Goal: Information Seeking & Learning: Find specific fact

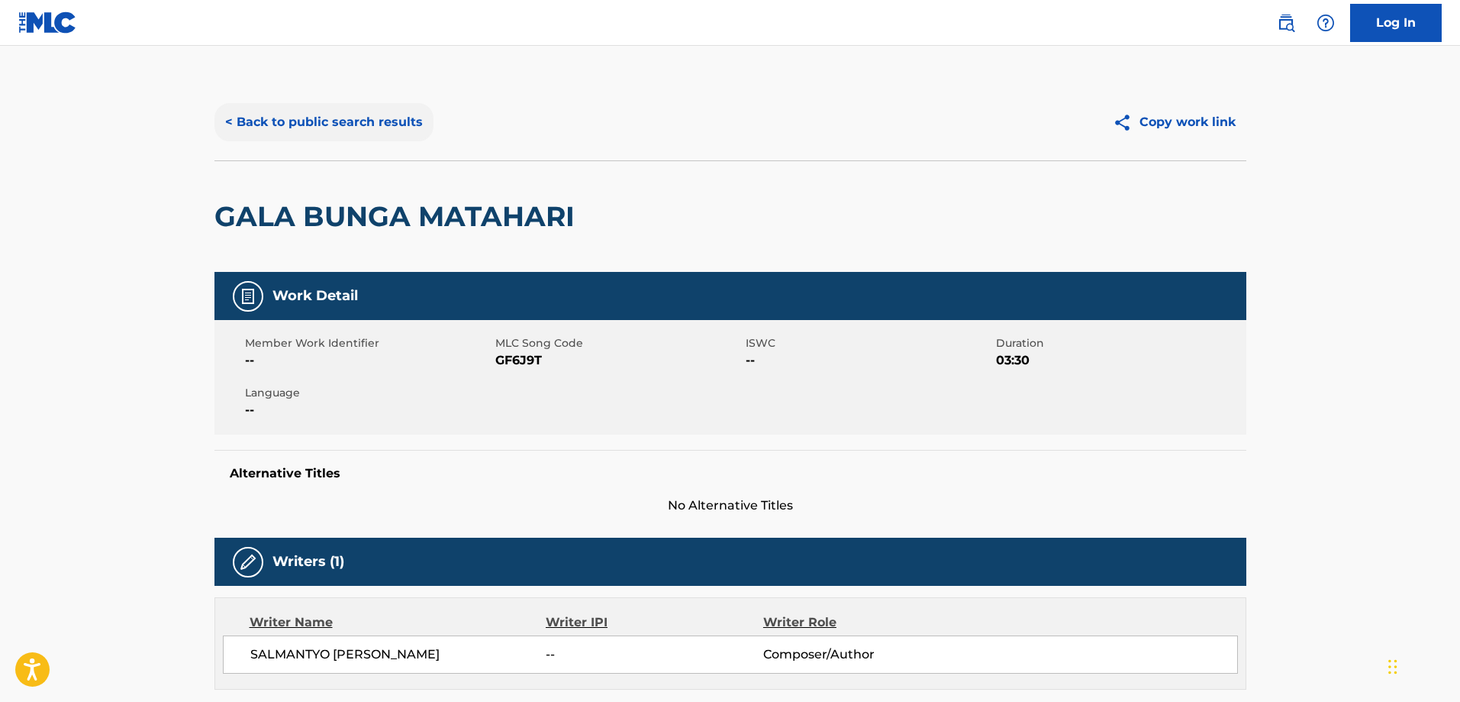
click at [272, 132] on button "< Back to public search results" at bounding box center [324, 122] width 219 height 38
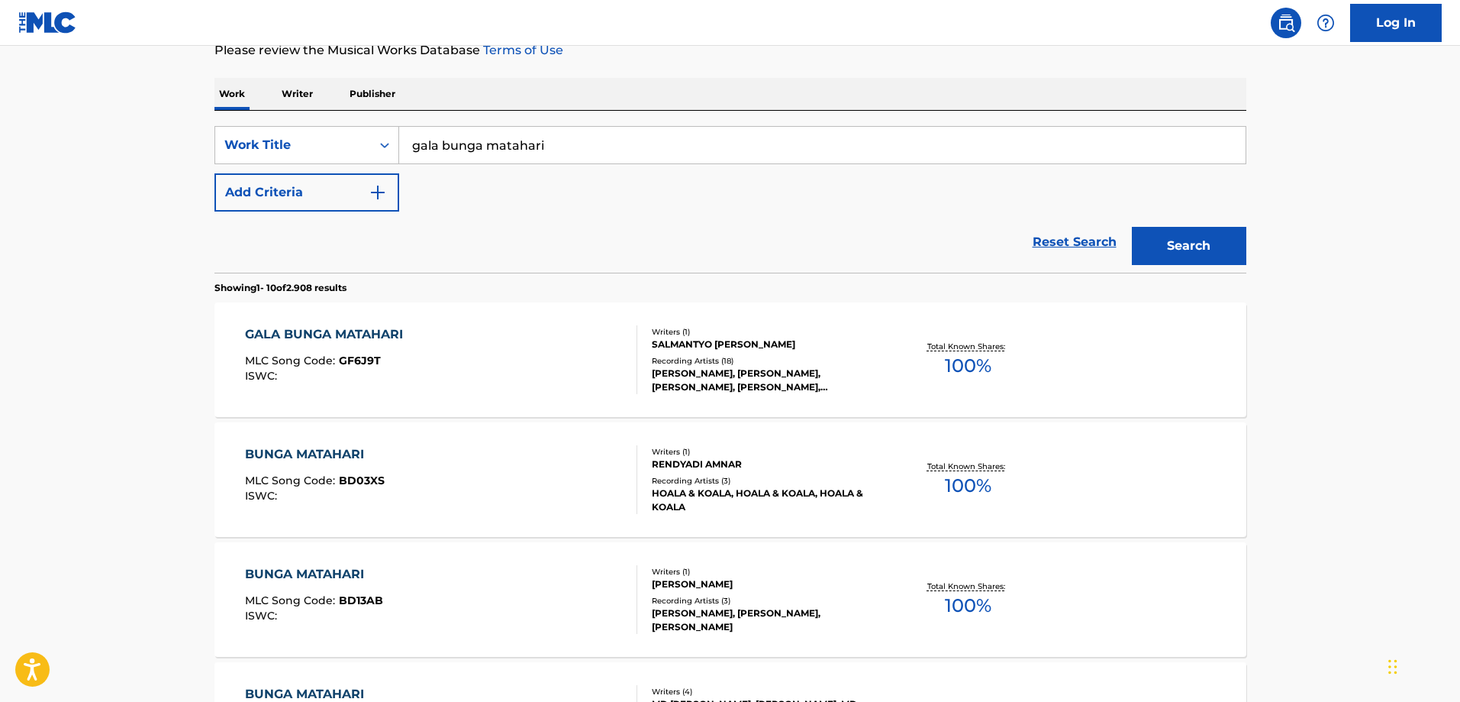
scroll to position [76, 0]
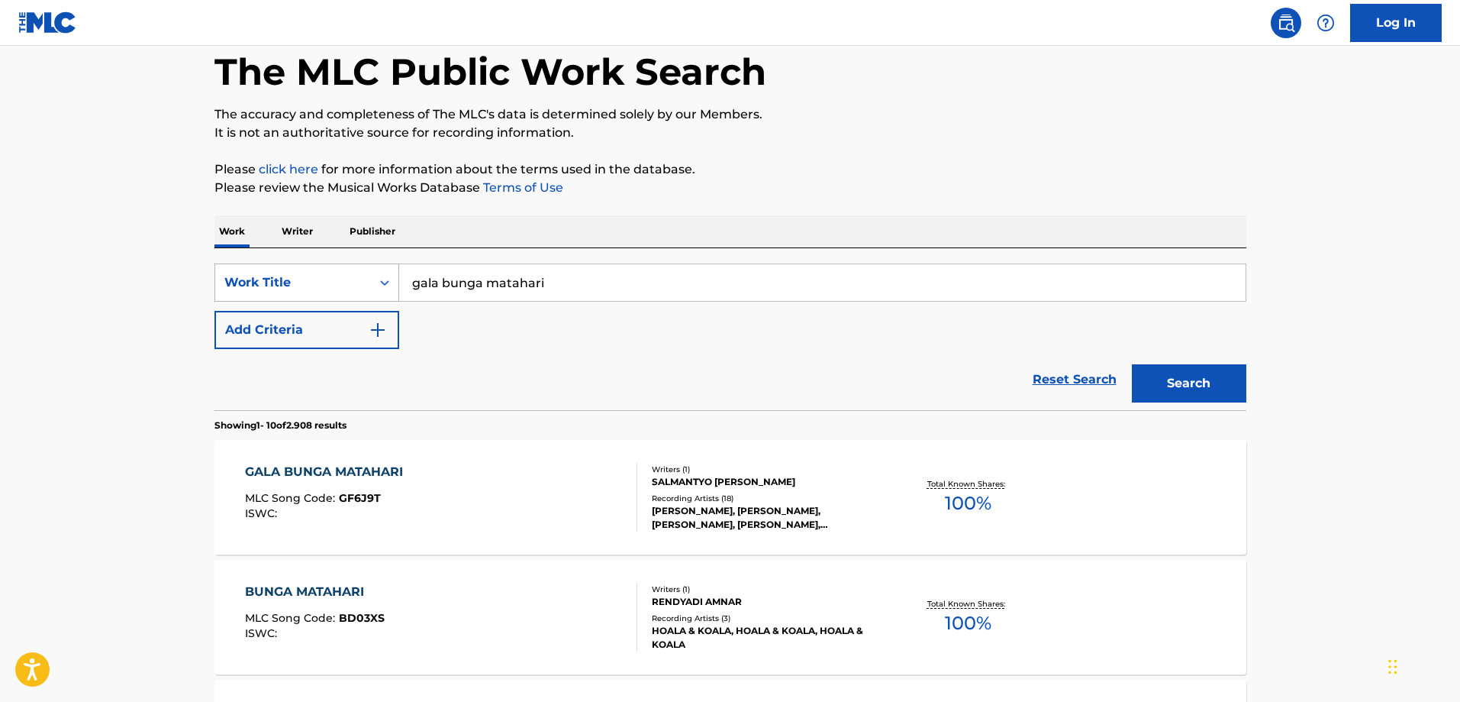
drag, startPoint x: 592, startPoint y: 282, endPoint x: 331, endPoint y: 282, distance: 261.1
click at [333, 282] on div "SearchWithCriteria3ad3cbe9-d302-43cc-83bd-381a4fe21ddd Work Title gala bunga ma…" at bounding box center [731, 282] width 1032 height 38
click at [298, 233] on p "Writer" at bounding box center [297, 231] width 40 height 32
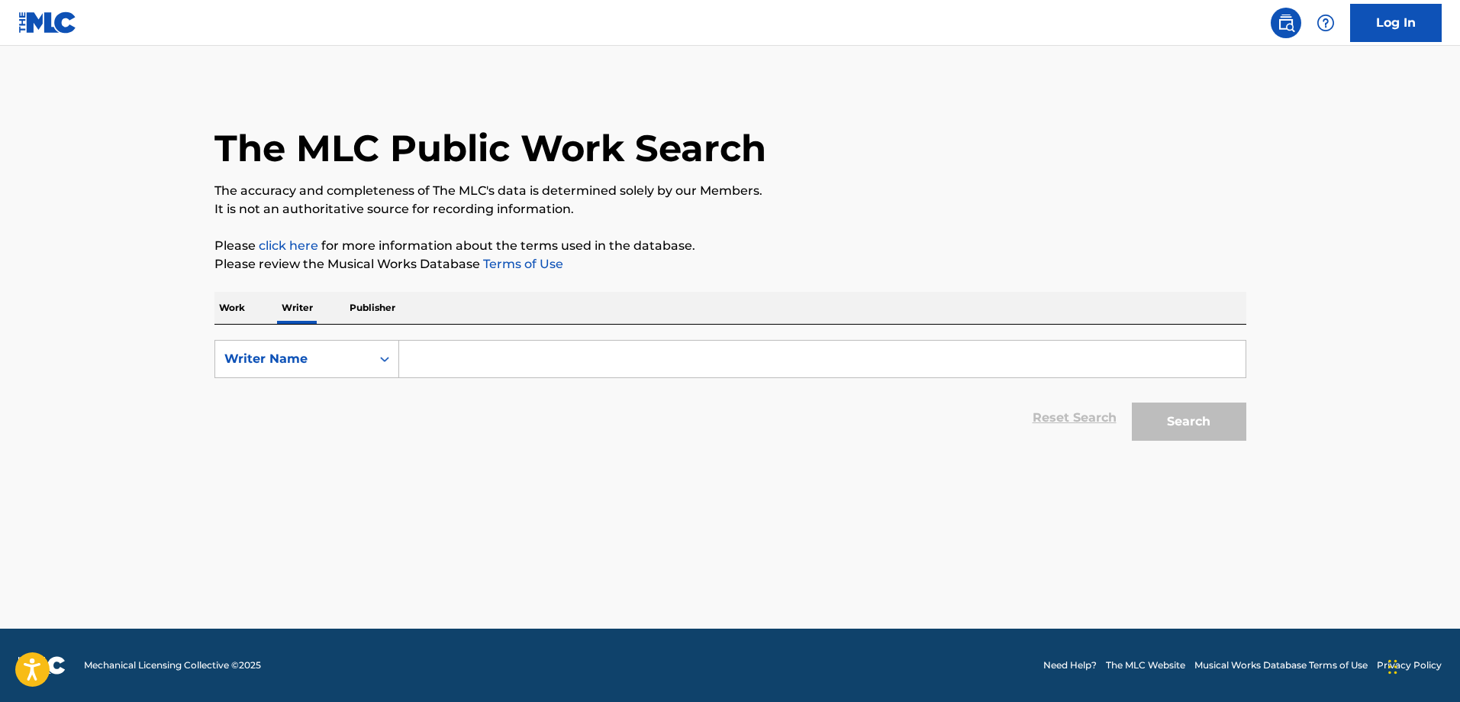
click at [446, 369] on input "Search Form" at bounding box center [822, 358] width 847 height 37
click at [1132, 402] on button "Search" at bounding box center [1189, 421] width 115 height 38
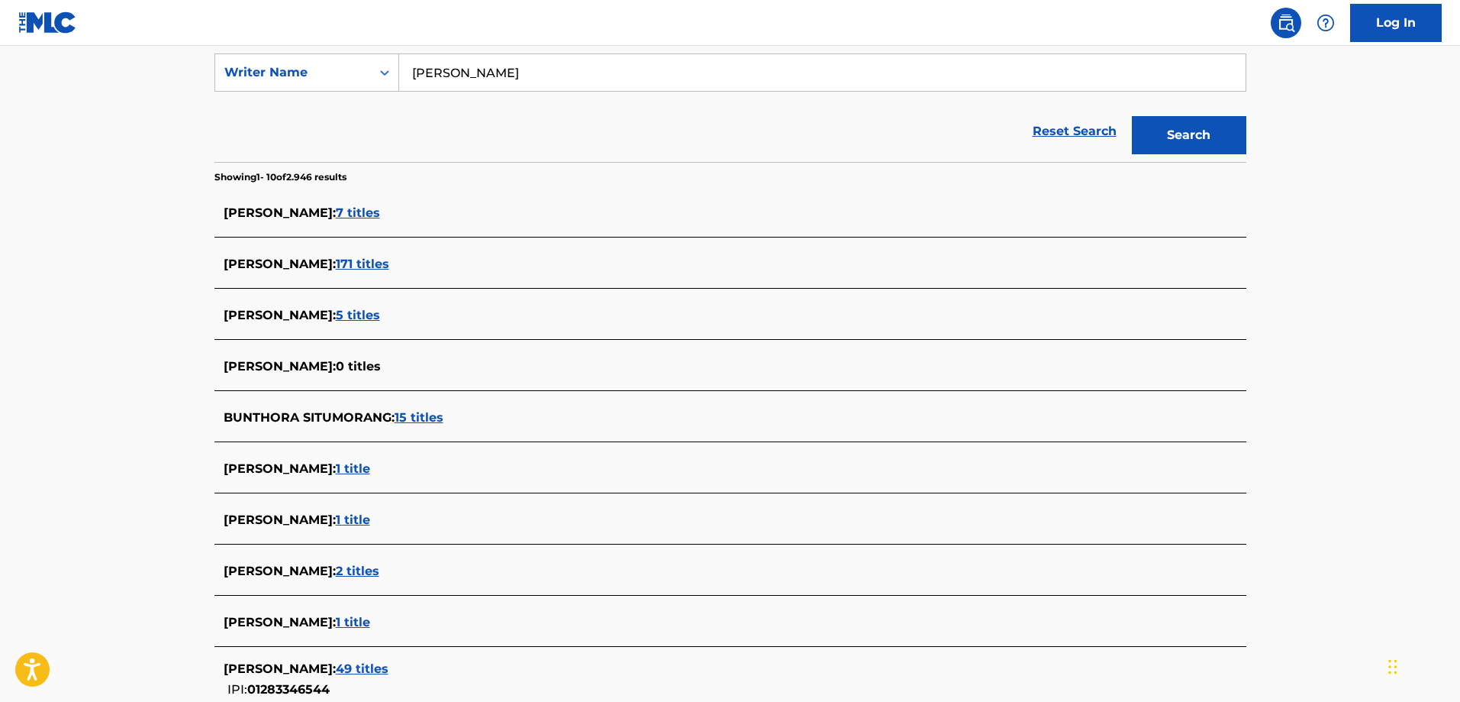
scroll to position [305, 0]
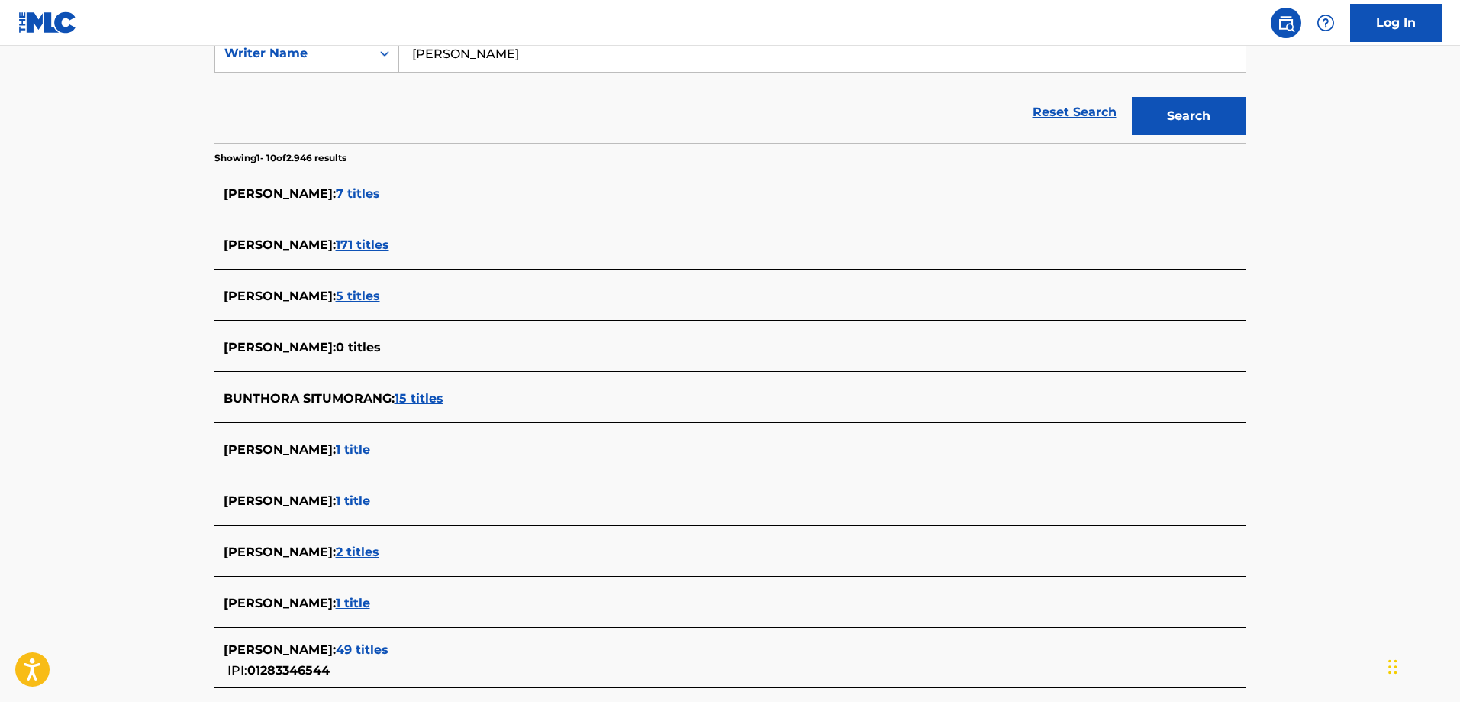
click at [389, 652] on span "49 titles" at bounding box center [362, 649] width 53 height 15
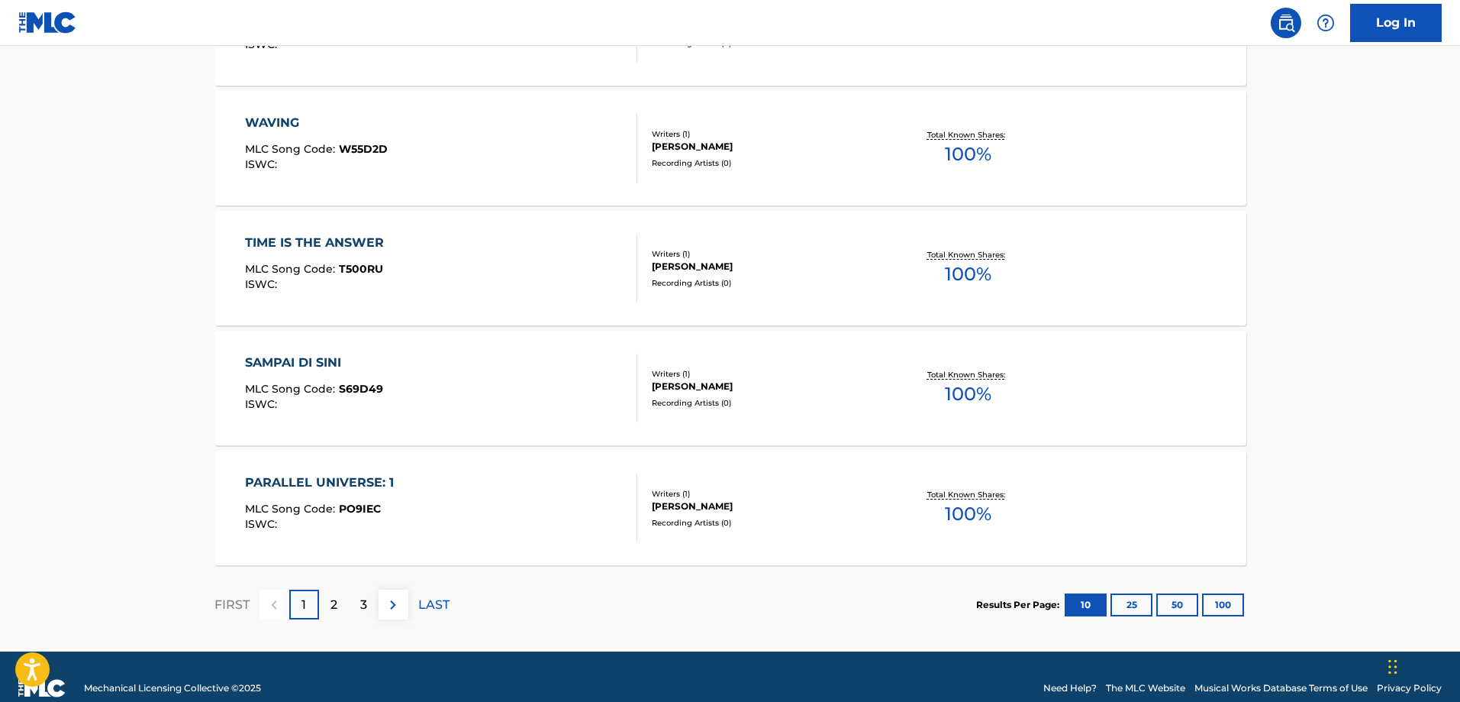
scroll to position [1145, 0]
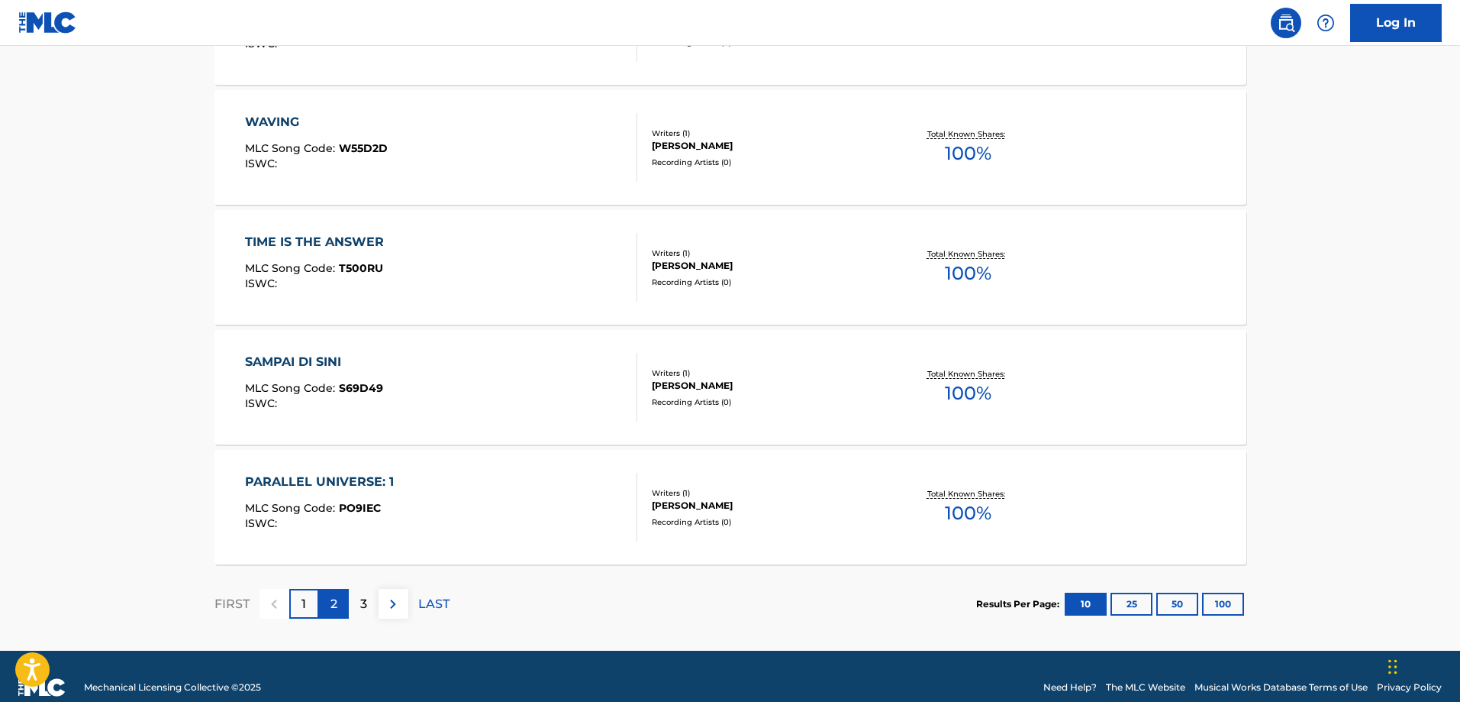
click at [338, 596] on div "2" at bounding box center [334, 604] width 30 height 30
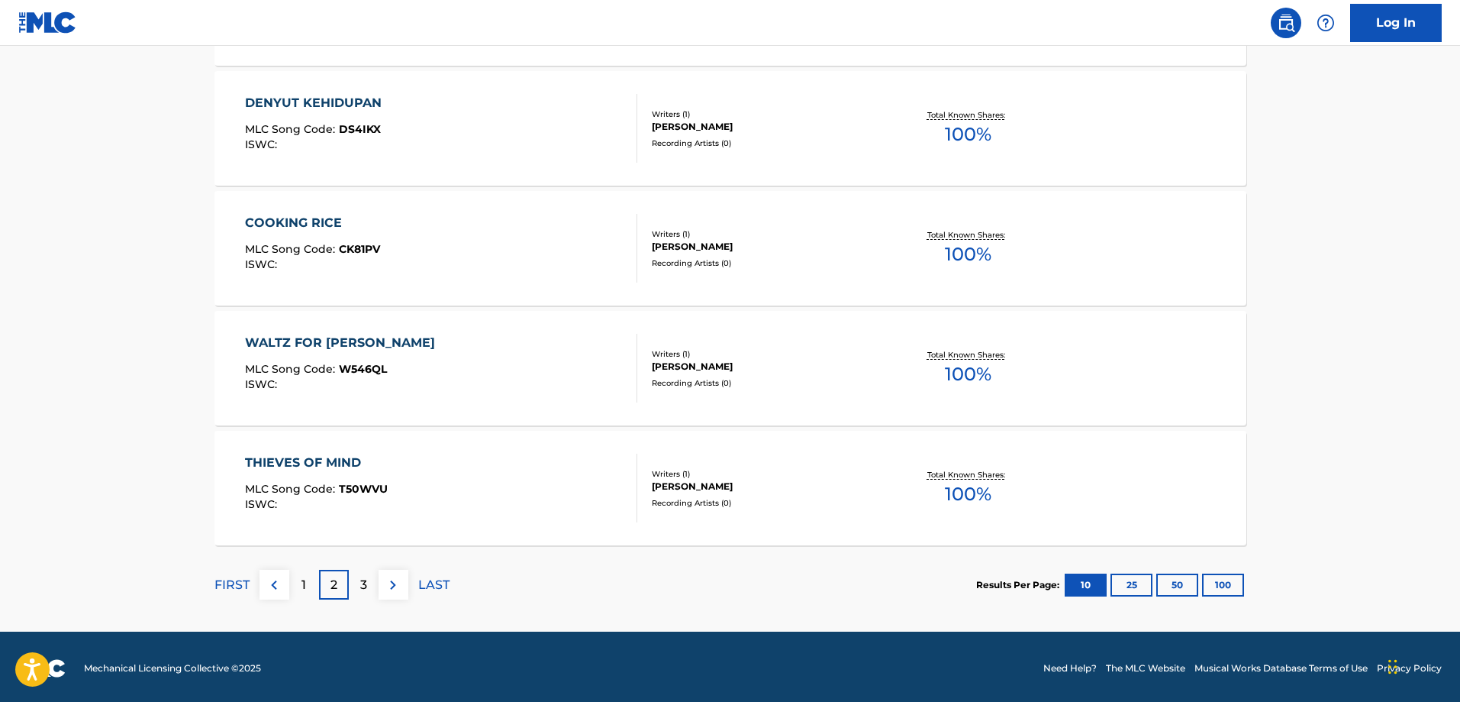
scroll to position [1167, 0]
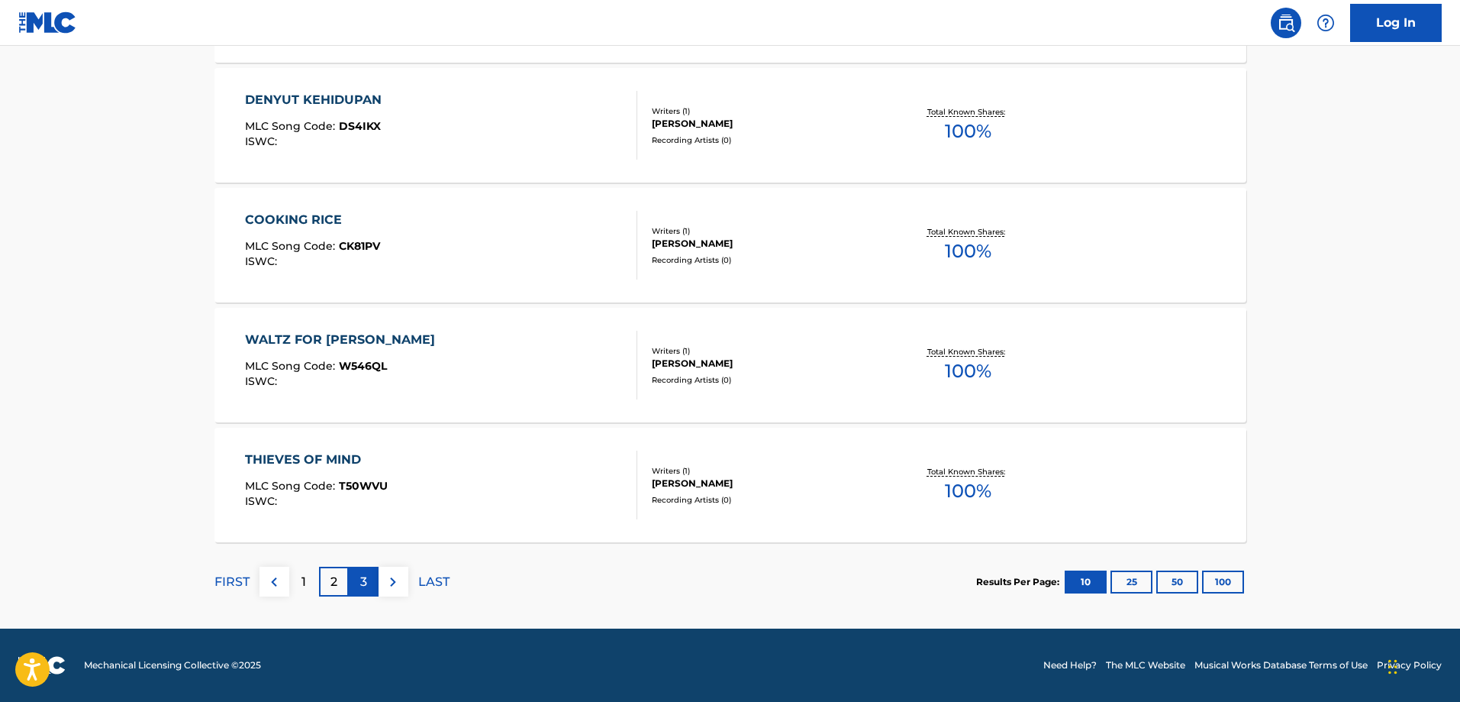
click at [366, 575] on p "3" at bounding box center [363, 582] width 7 height 18
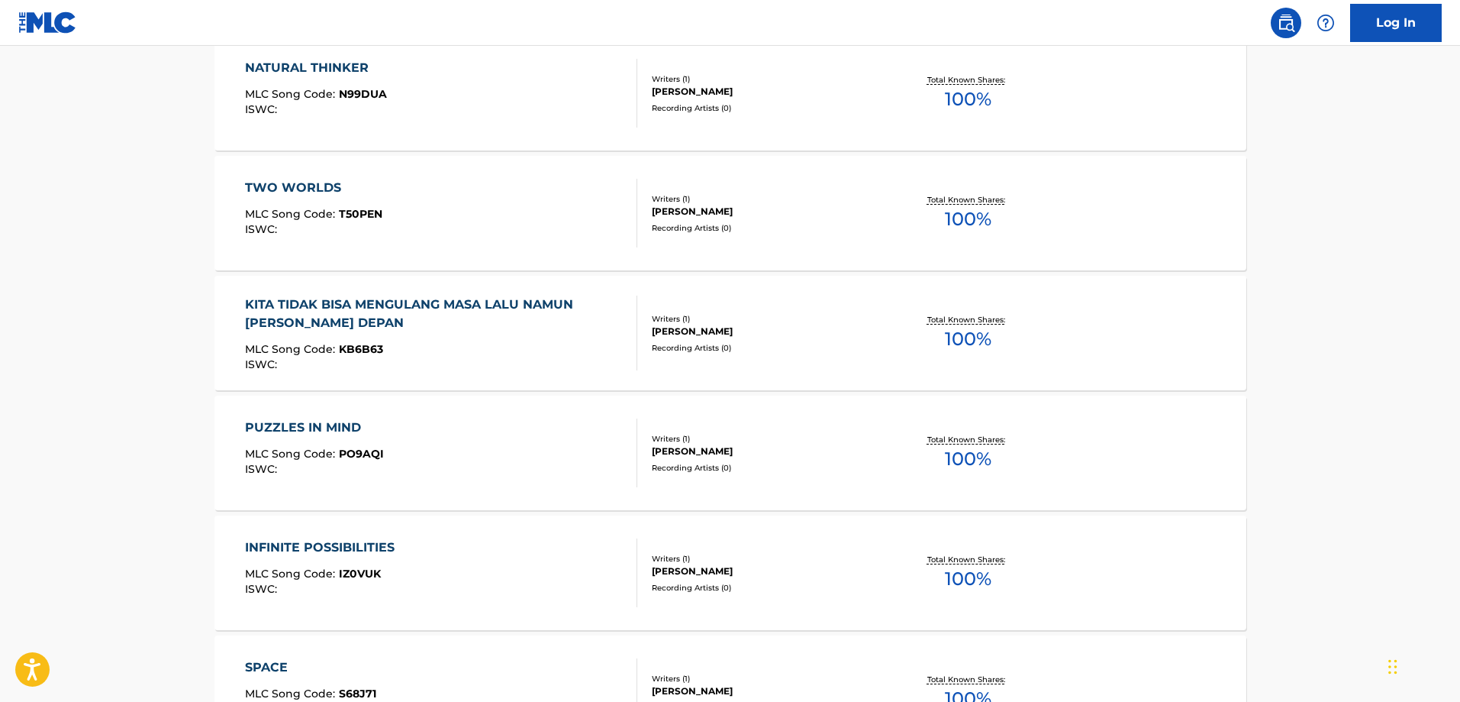
scroll to position [1145, 0]
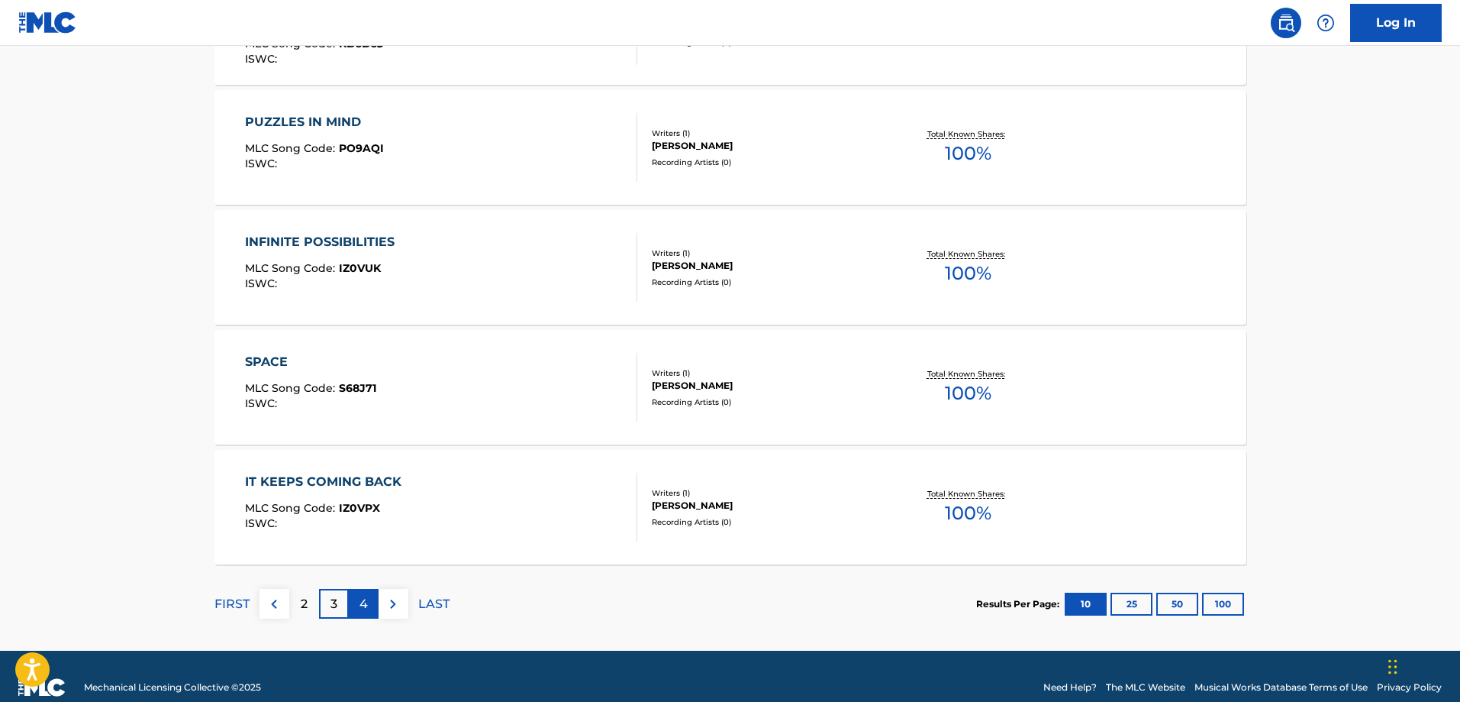
click at [360, 602] on p "4" at bounding box center [364, 604] width 8 height 18
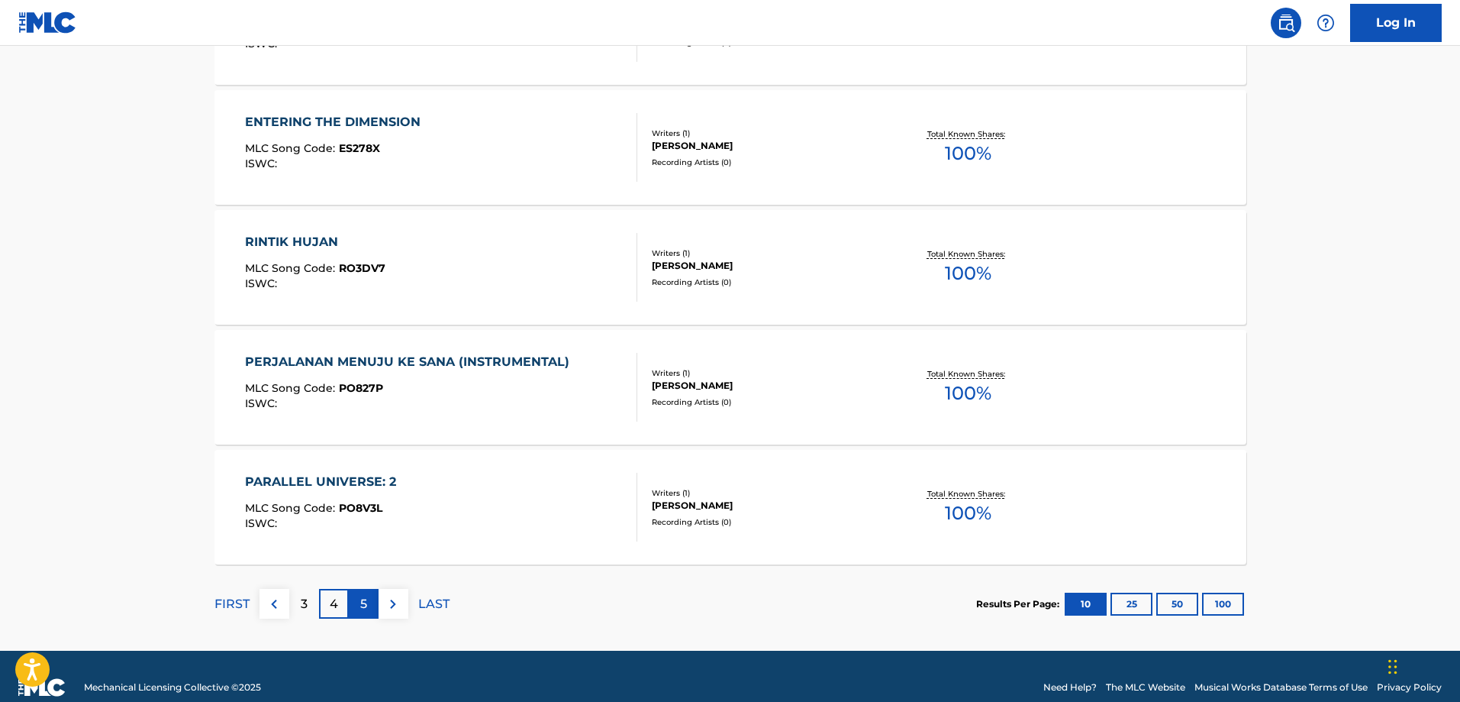
click at [363, 595] on p "5" at bounding box center [363, 604] width 7 height 18
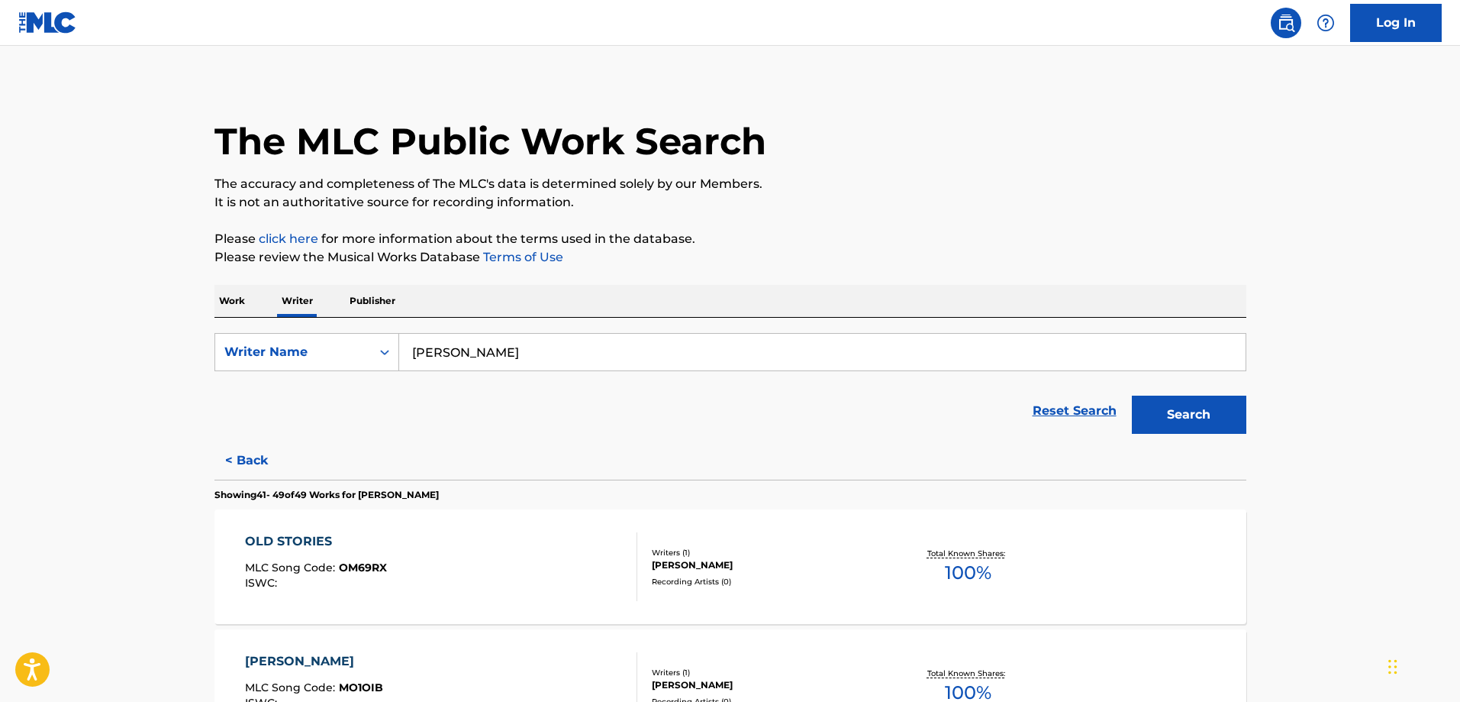
scroll to position [0, 0]
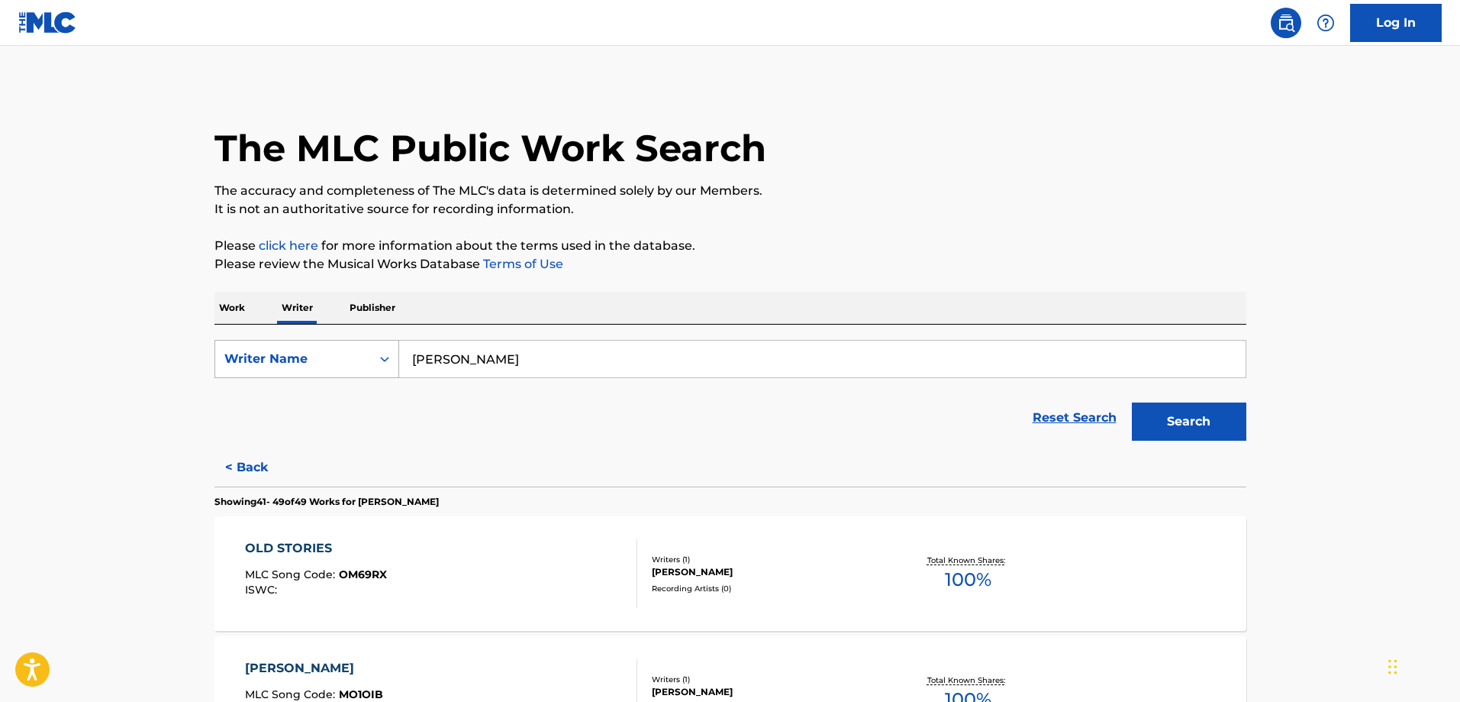
drag, startPoint x: 540, startPoint y: 373, endPoint x: 352, endPoint y: 373, distance: 187.8
click at [353, 372] on div "SearchWithCriteriac23fe422-f108-481f-b58c-60803924ee4e Writer Name [PERSON_NAME]" at bounding box center [731, 359] width 1032 height 38
click at [1132, 402] on button "Search" at bounding box center [1189, 421] width 115 height 38
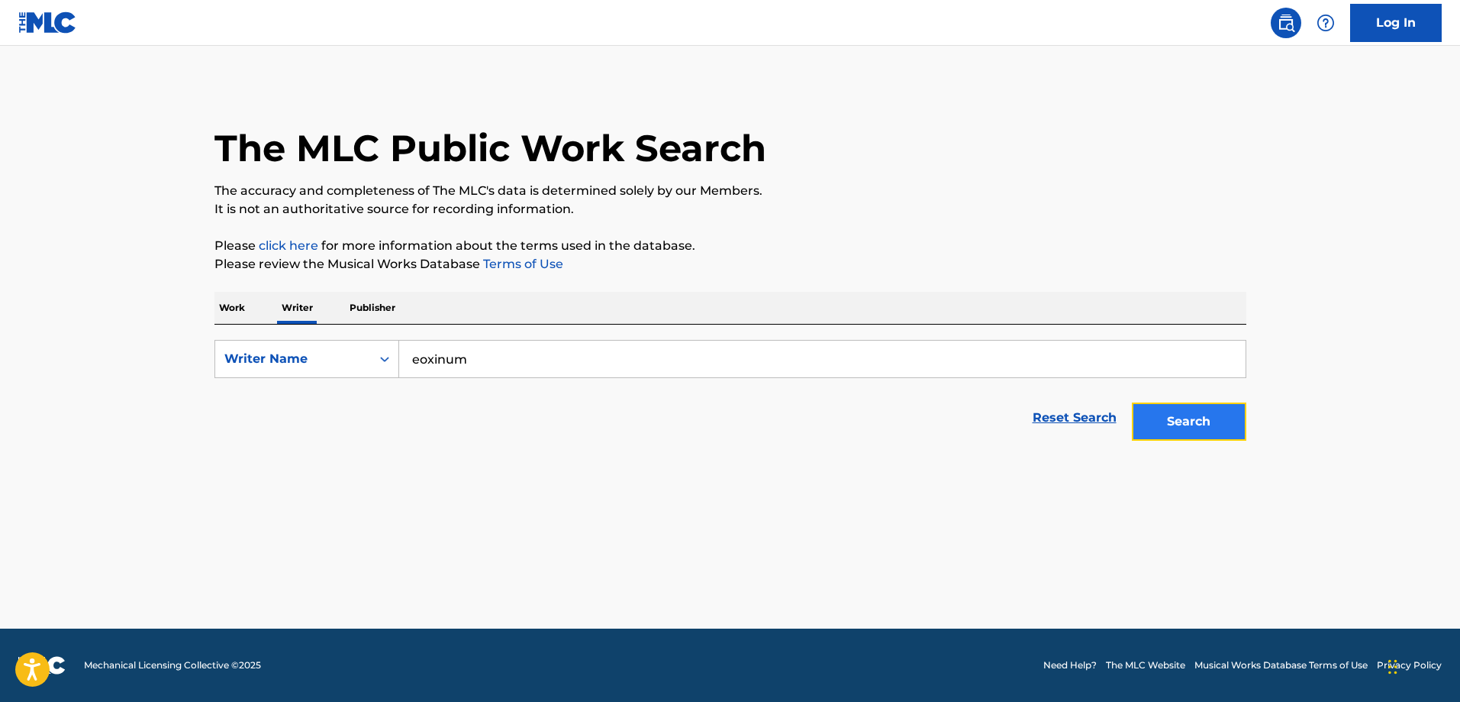
click at [1229, 418] on button "Search" at bounding box center [1189, 421] width 115 height 38
click at [1183, 431] on button "Search" at bounding box center [1189, 421] width 115 height 38
drag, startPoint x: 461, startPoint y: 367, endPoint x: 363, endPoint y: 366, distance: 97.7
click at [363, 366] on div "SearchWithCriteriac23fe422-f108-481f-b58c-60803924ee4e Writer Name eoxinum" at bounding box center [731, 359] width 1032 height 38
paste input "[PERSON_NAME]"
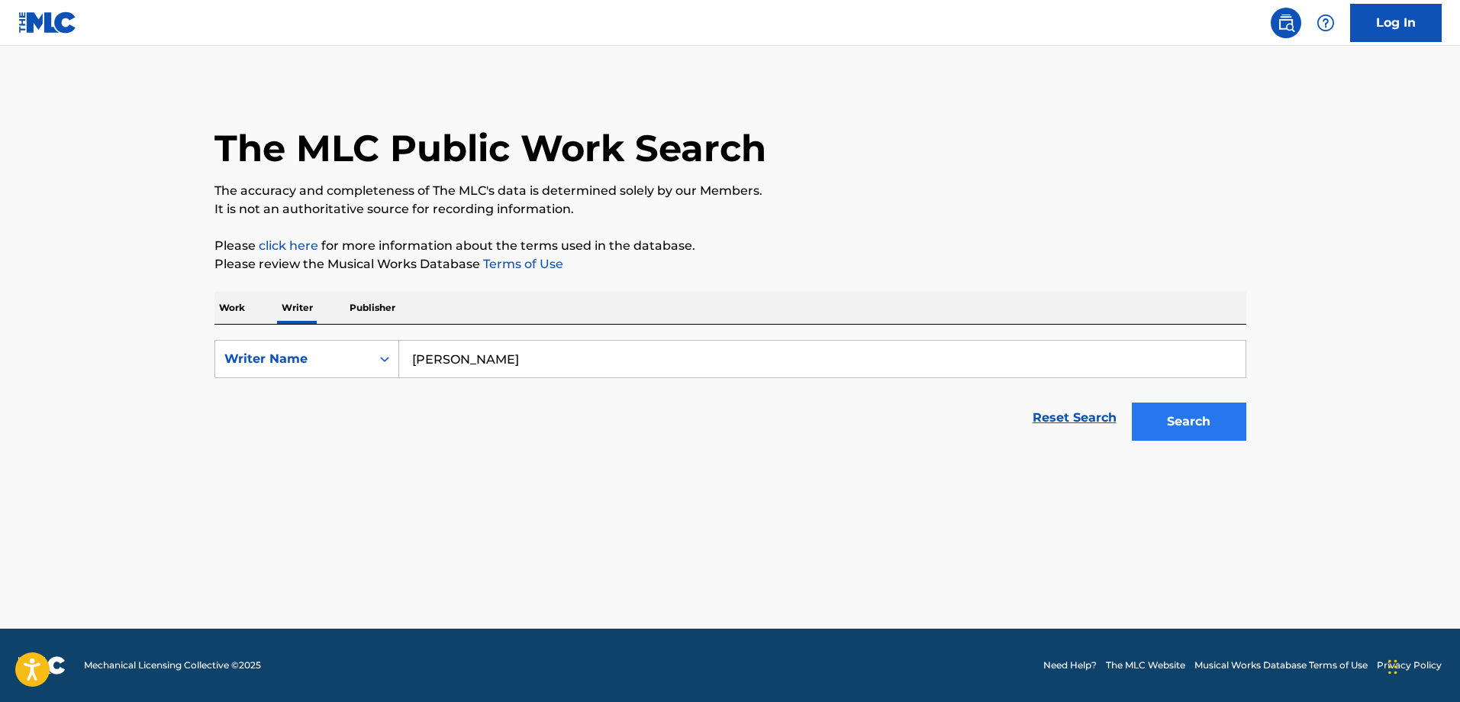
type input "[PERSON_NAME]"
click at [1202, 423] on button "Search" at bounding box center [1189, 421] width 115 height 38
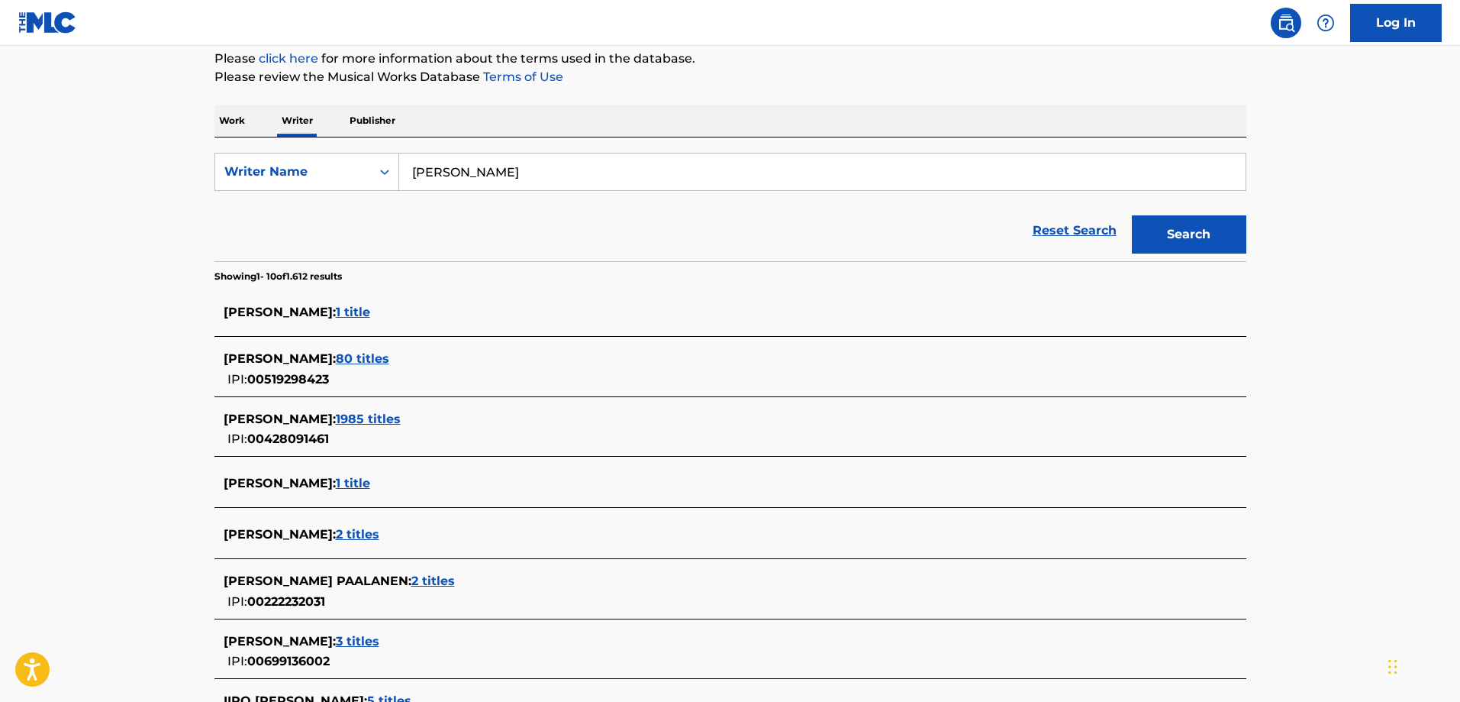
scroll to position [153, 0]
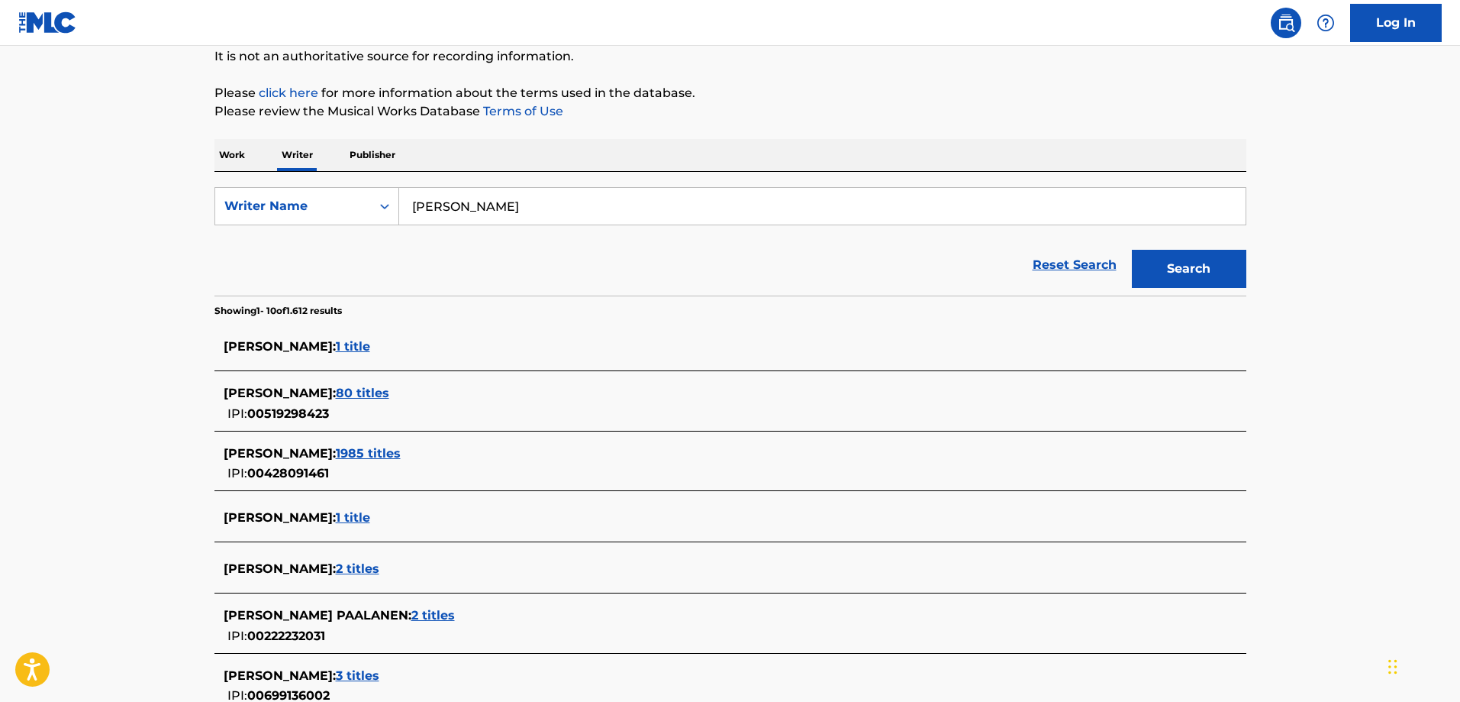
click at [238, 156] on p "Work" at bounding box center [232, 155] width 35 height 32
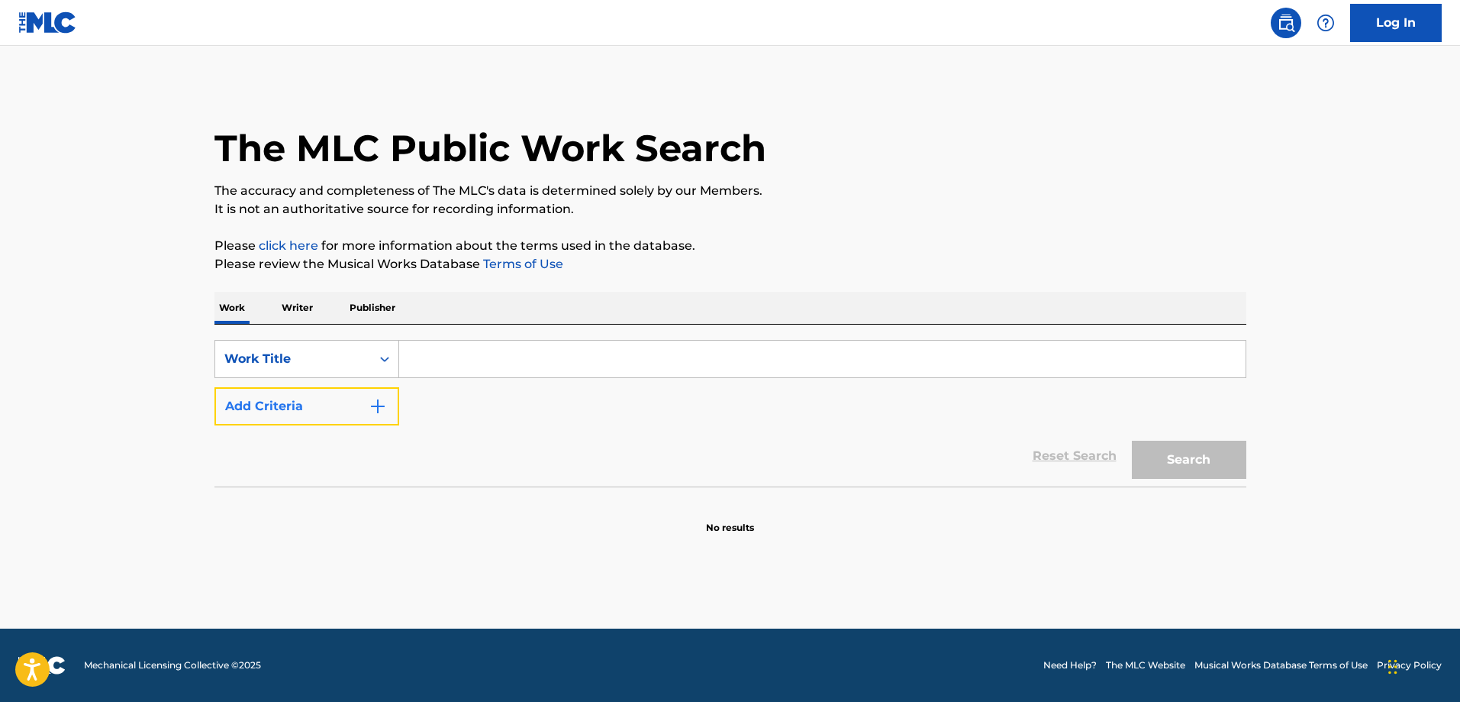
click at [374, 395] on button "Add Criteria" at bounding box center [307, 406] width 185 height 38
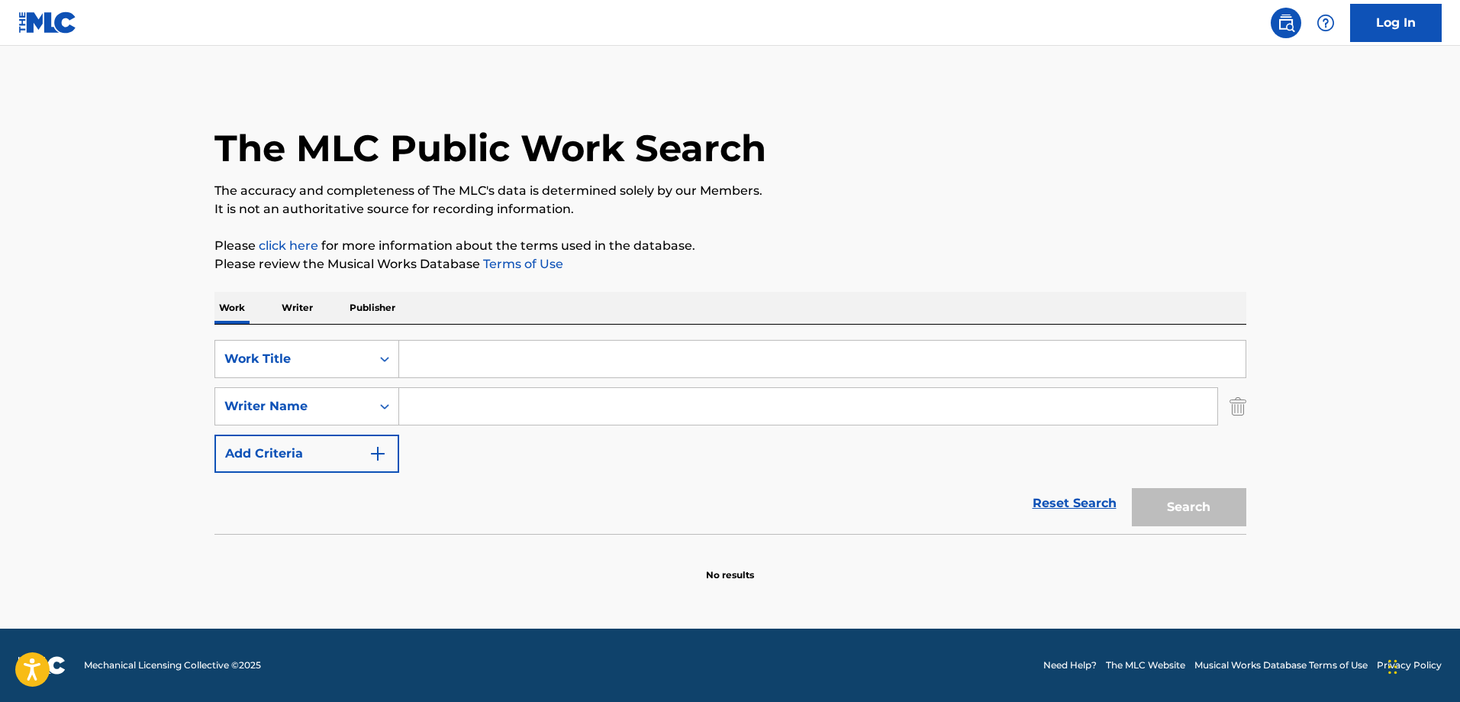
click at [447, 408] on input "Search Form" at bounding box center [808, 406] width 818 height 37
paste input "[PERSON_NAME]"
type input "[PERSON_NAME]"
click at [468, 365] on input "Search Form" at bounding box center [822, 358] width 847 height 37
type input "new home"
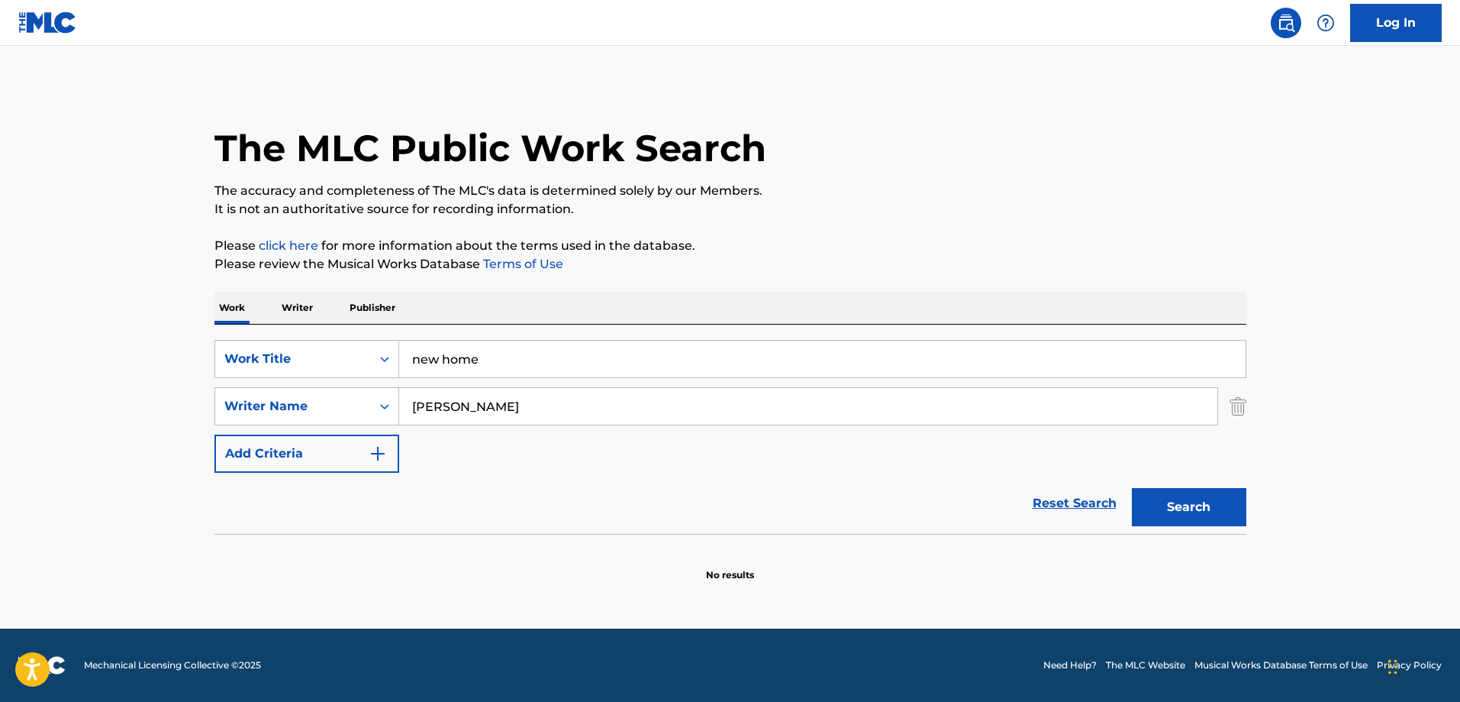
click at [1132, 488] on button "Search" at bounding box center [1189, 507] width 115 height 38
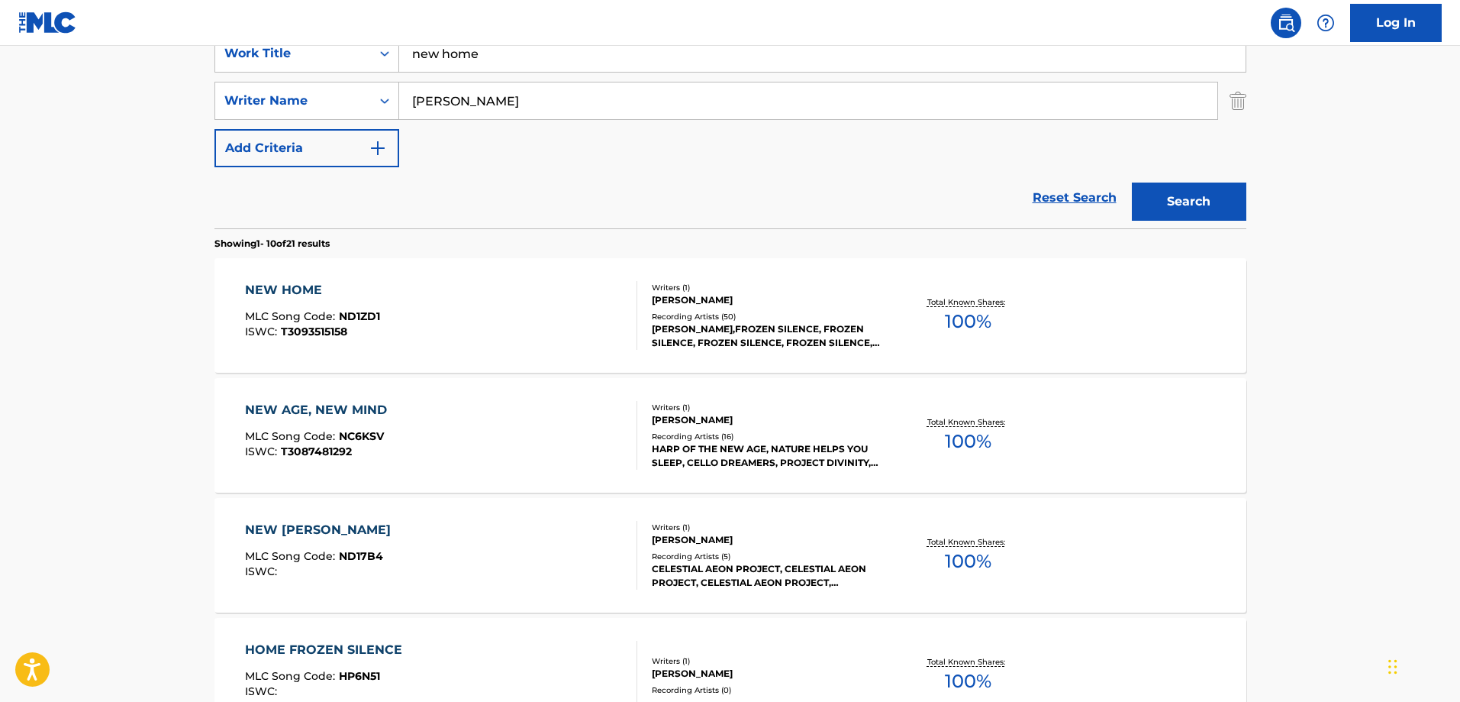
scroll to position [382, 0]
